Goal: Check status

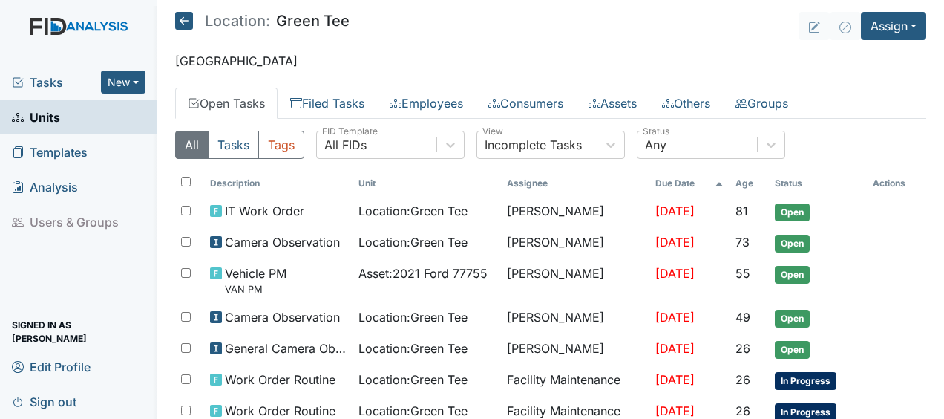
scroll to position [364, 0]
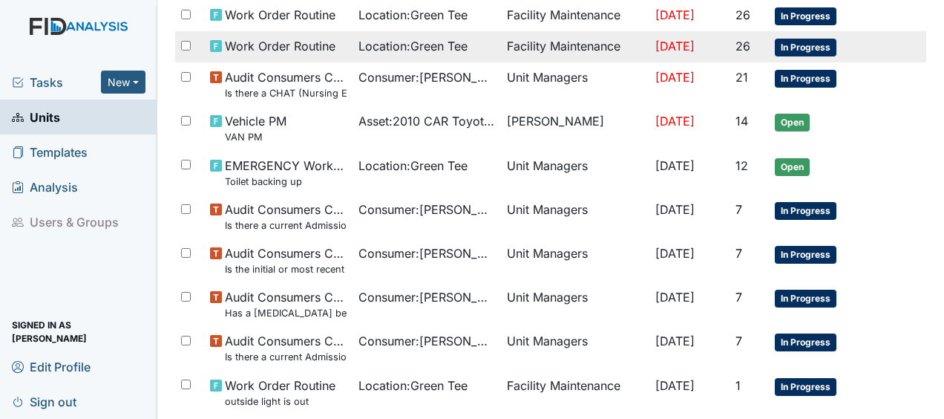
click at [287, 43] on span "Work Order Routine" at bounding box center [280, 46] width 111 height 18
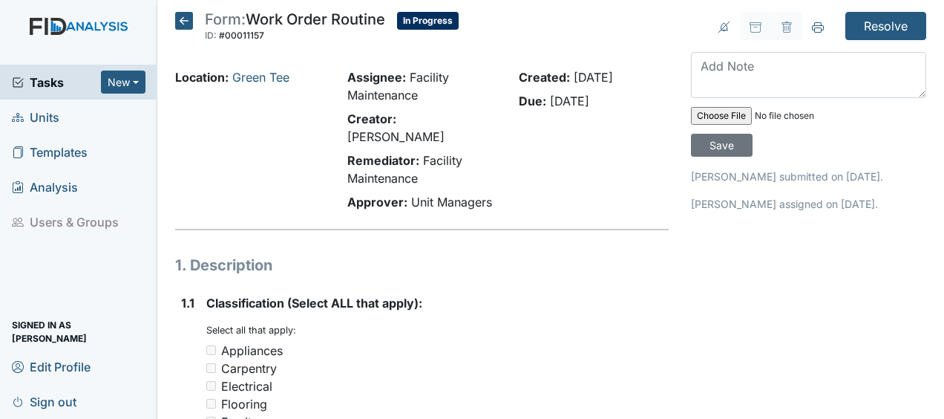
click at [185, 27] on icon at bounding box center [184, 21] width 18 height 18
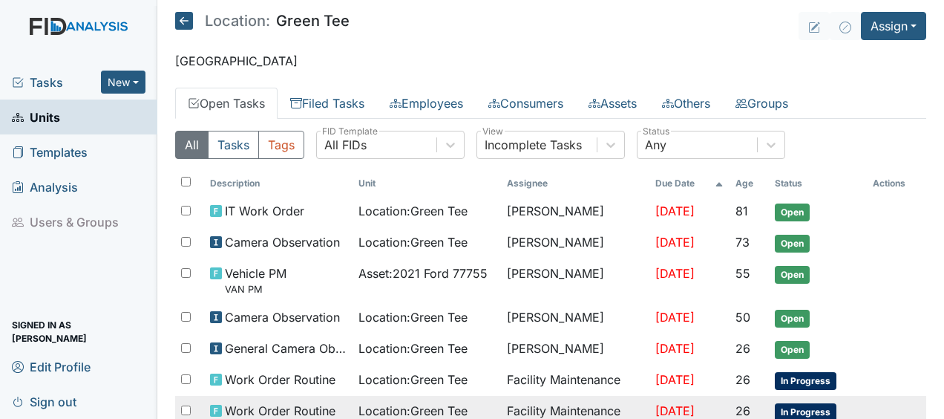
click at [370, 402] on span "Location : Green Tee" at bounding box center [413, 411] width 109 height 18
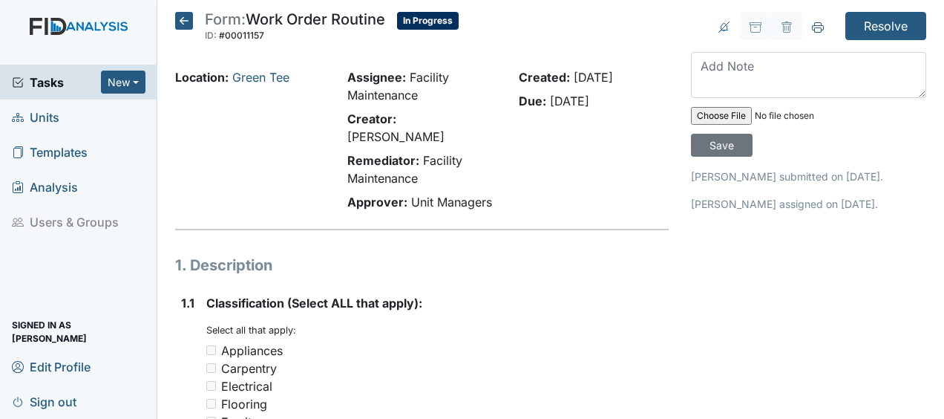
click at [184, 21] on icon at bounding box center [184, 21] width 18 height 18
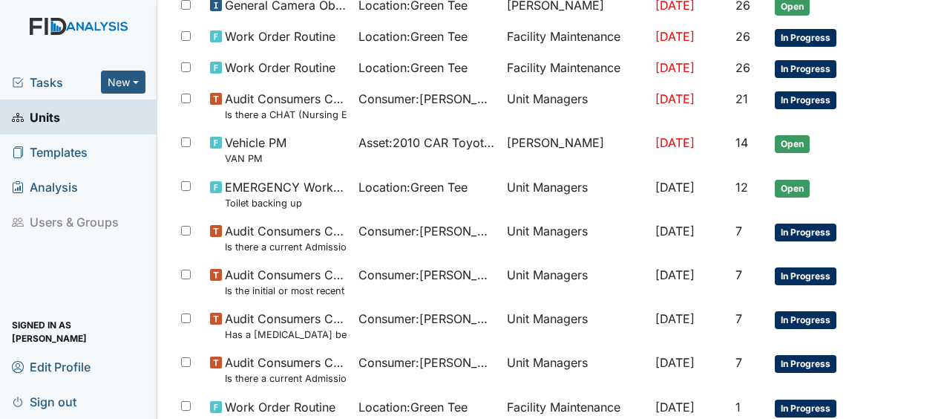
scroll to position [431, 0]
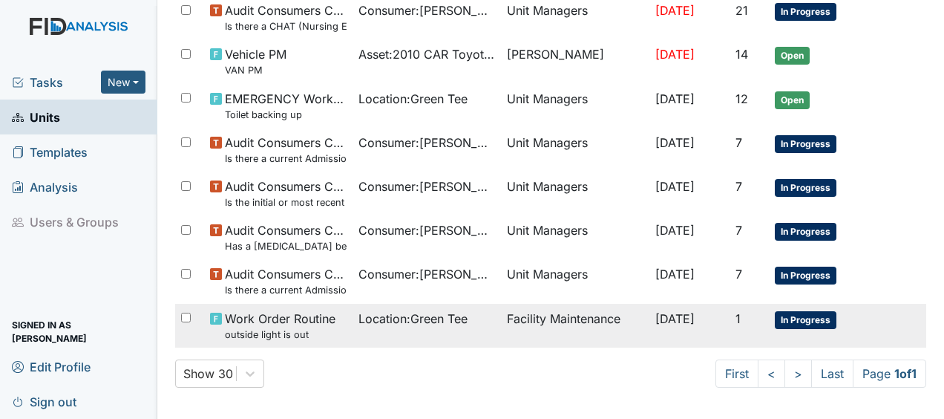
click at [270, 312] on span "Work Order Routine outside light is out" at bounding box center [280, 326] width 111 height 32
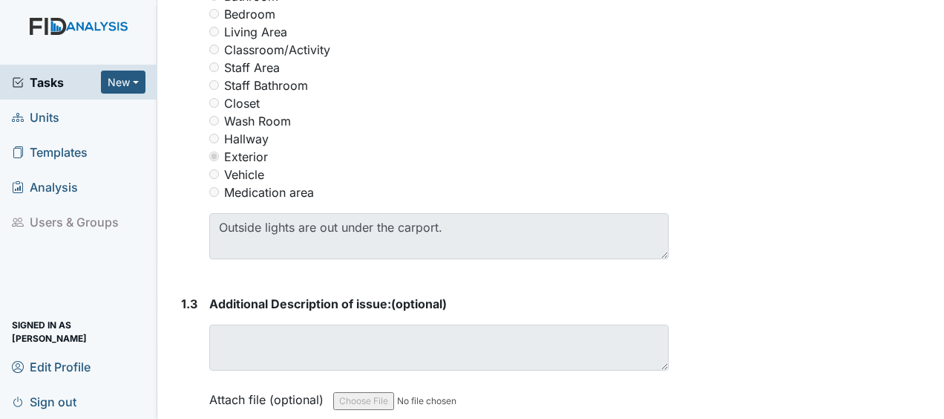
scroll to position [793, 0]
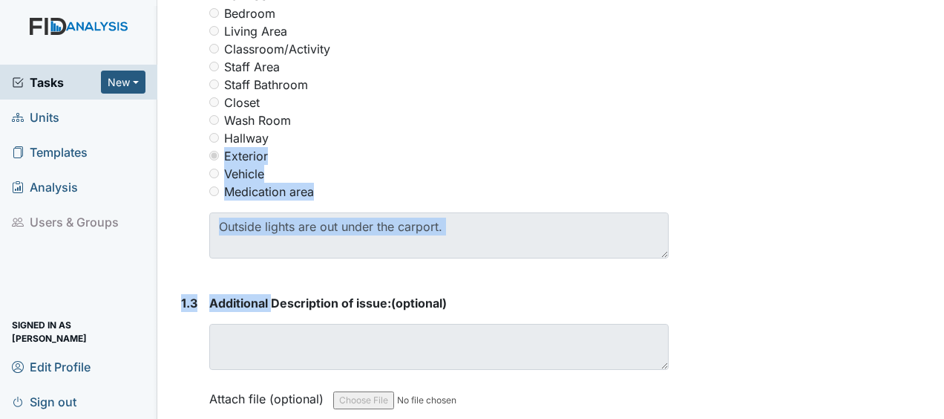
drag, startPoint x: 272, startPoint y: 295, endPoint x: 457, endPoint y: 145, distance: 238.1
click at [457, 145] on div "1. Description 1.1 Classification (Select ALL that apply): You must select one …" at bounding box center [422, 149] width 494 height 1316
